Goal: Task Accomplishment & Management: Manage account settings

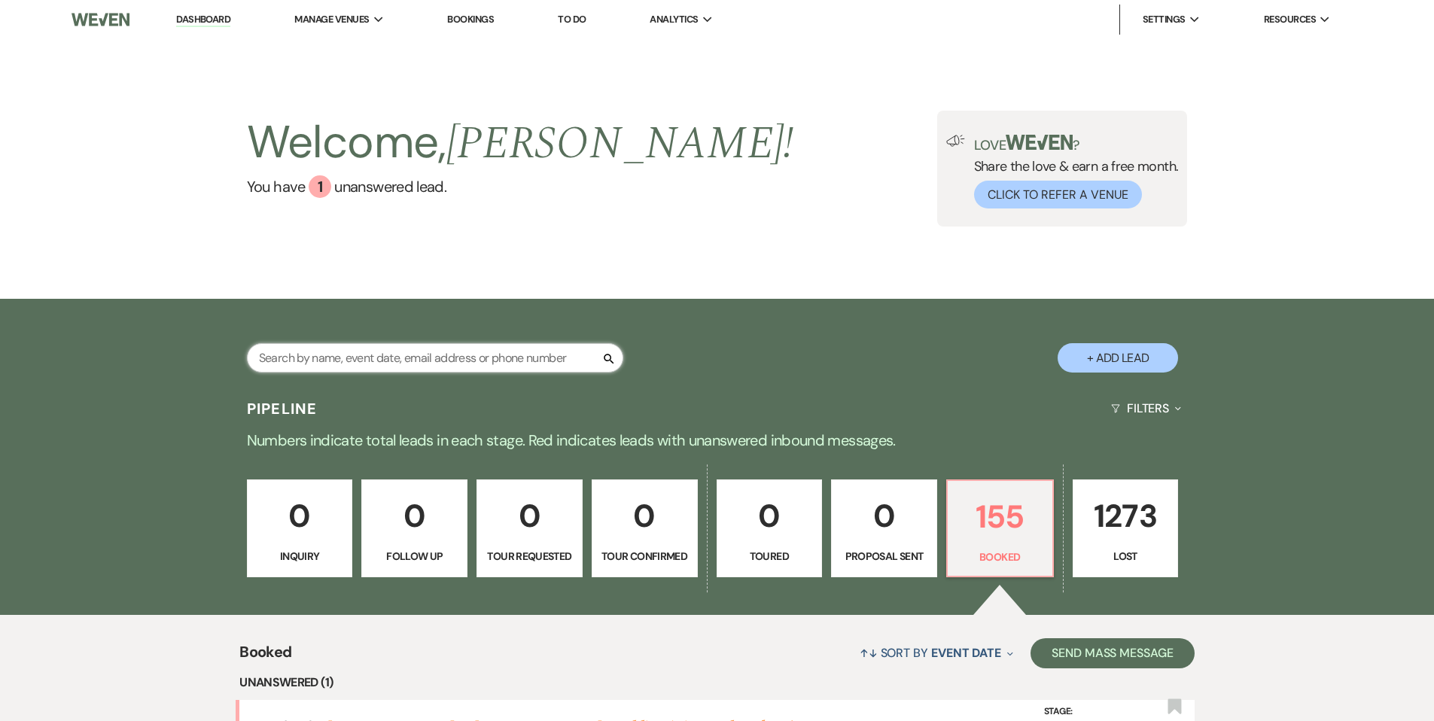
click at [315, 361] on input "text" at bounding box center [435, 357] width 376 height 29
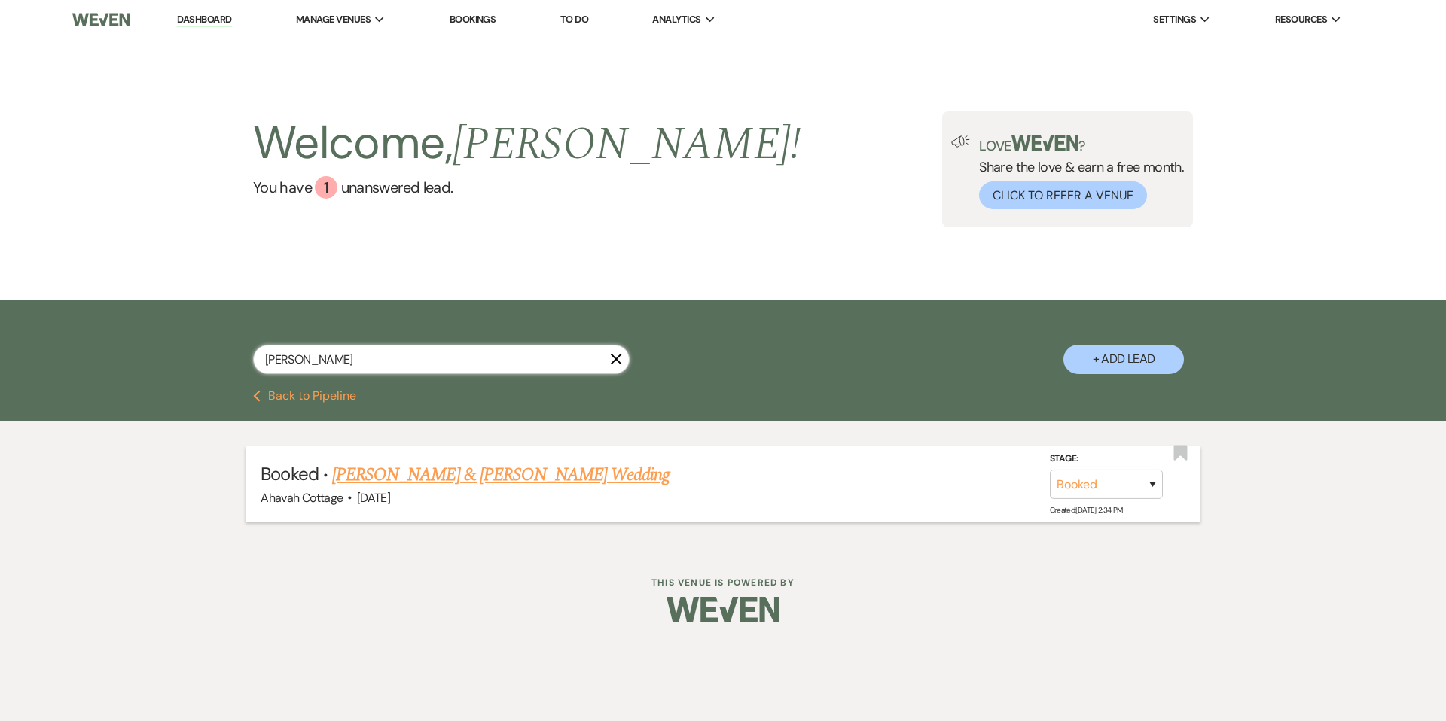
type input "[PERSON_NAME]"
click at [428, 480] on link "[PERSON_NAME] & [PERSON_NAME] Wedding" at bounding box center [500, 475] width 337 height 27
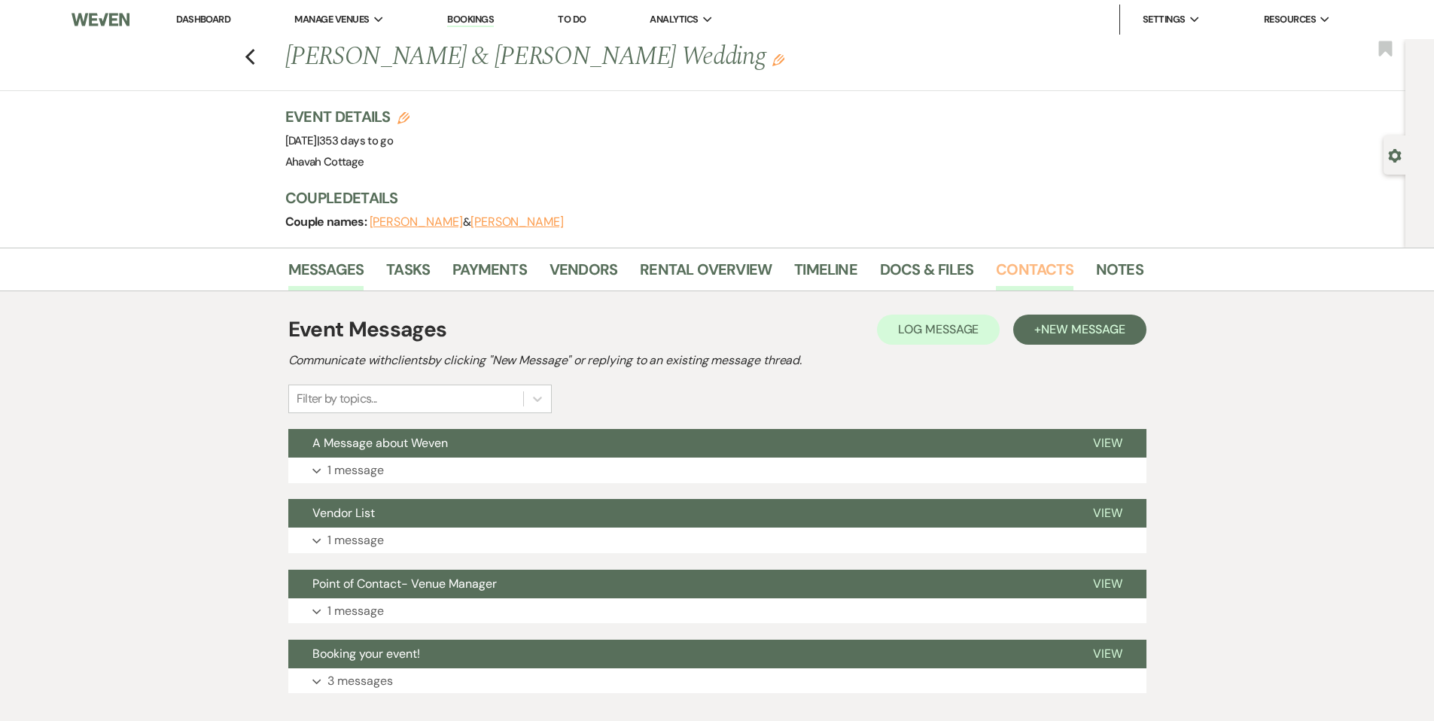
click at [1028, 270] on link "Contacts" at bounding box center [1035, 273] width 78 height 33
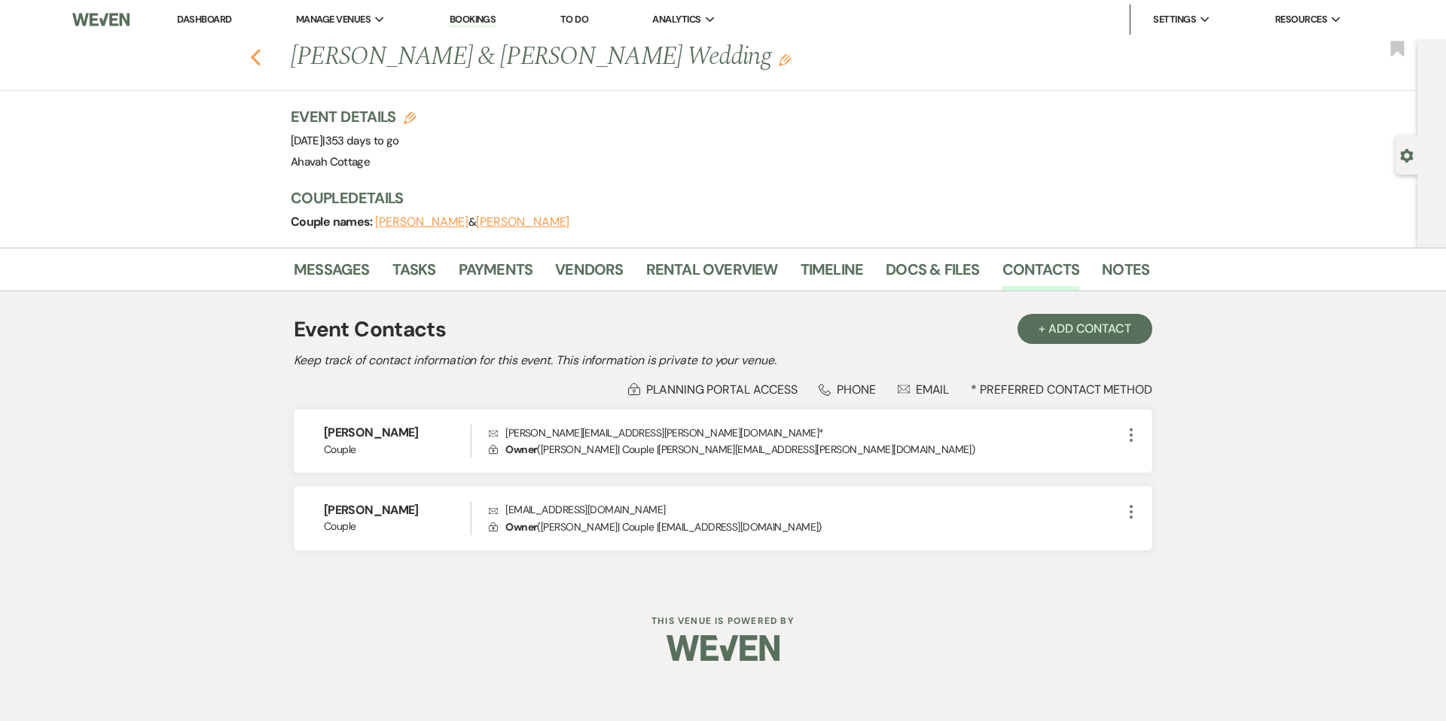
click at [253, 55] on use "button" at bounding box center [256, 57] width 10 height 17
